Goal: Ask a question

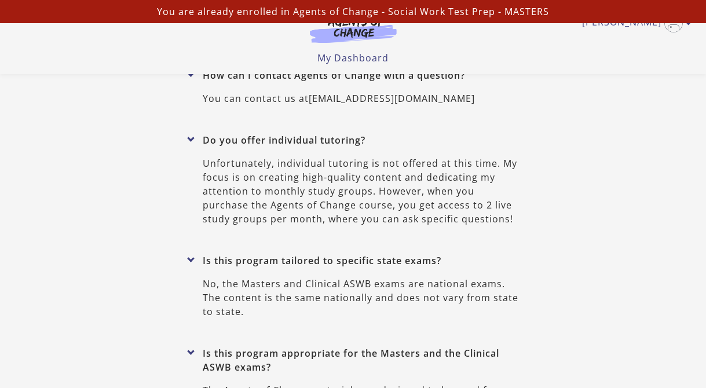
scroll to position [5055, 0]
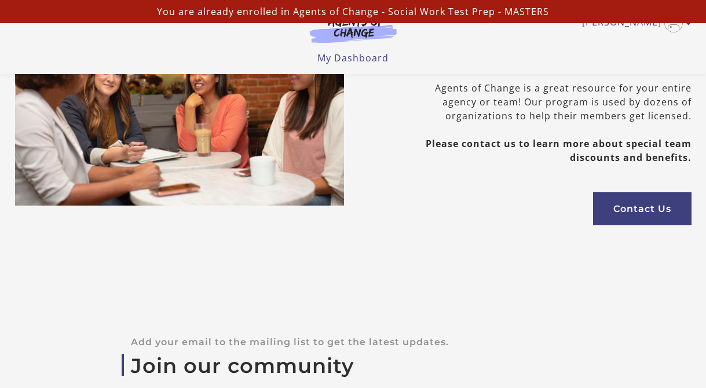
scroll to position [4113, 0]
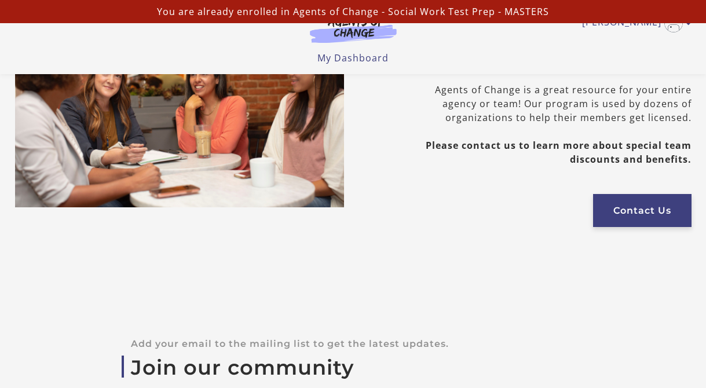
click at [628, 194] on link "Contact Us" at bounding box center [642, 210] width 98 height 33
click at [625, 203] on link "Contact Us" at bounding box center [642, 210] width 98 height 33
click at [633, 204] on link "Contact Us" at bounding box center [642, 210] width 98 height 33
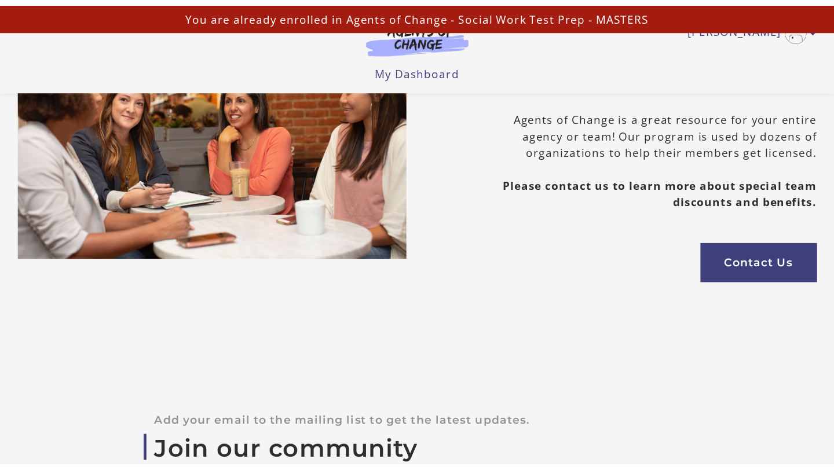
scroll to position [4111, 0]
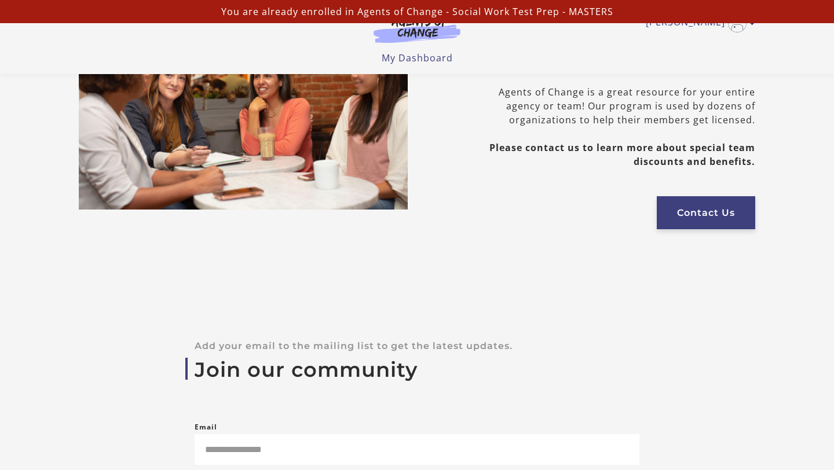
click at [690, 196] on link "Contact Us" at bounding box center [706, 212] width 98 height 33
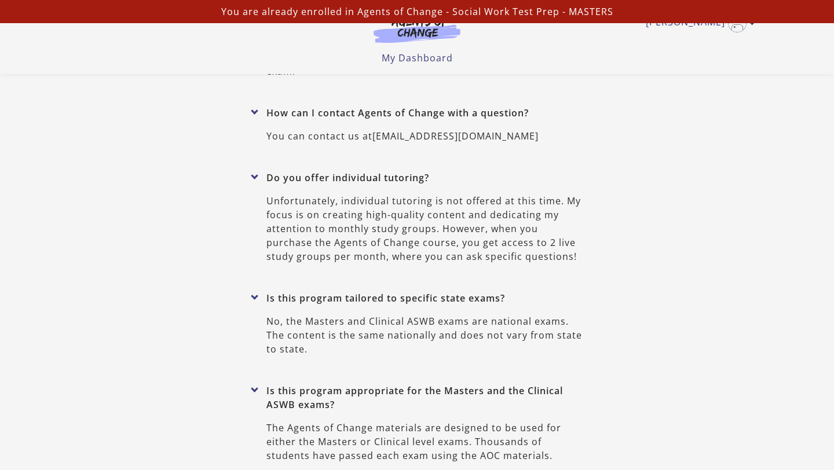
scroll to position [5017, 0]
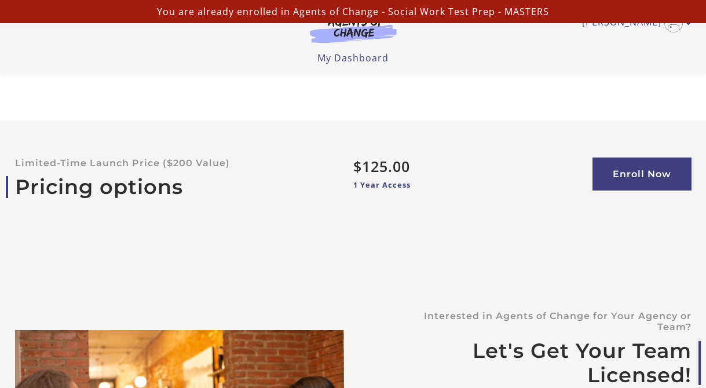
scroll to position [3688, 0]
